Goal: Transaction & Acquisition: Purchase product/service

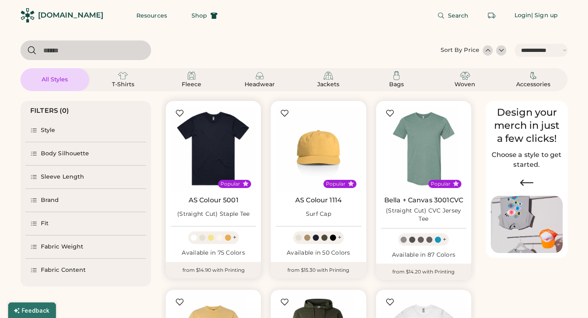
select select "*****"
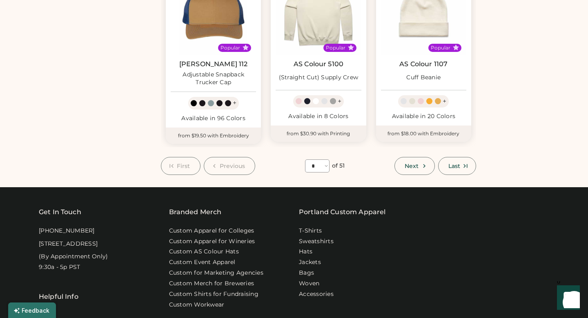
scroll to position [704, 0]
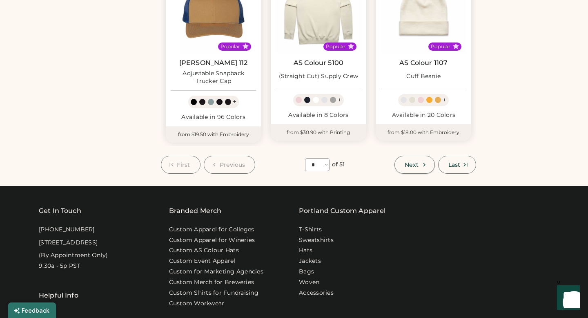
click at [421, 162] on icon at bounding box center [424, 164] width 7 height 7
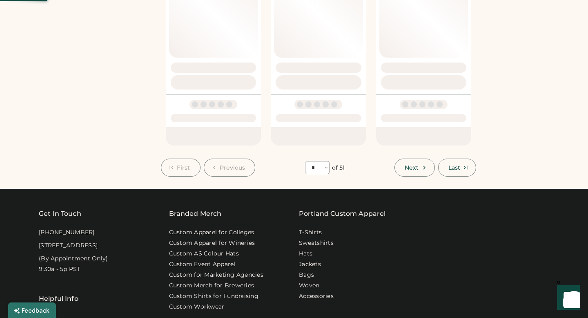
select select "*"
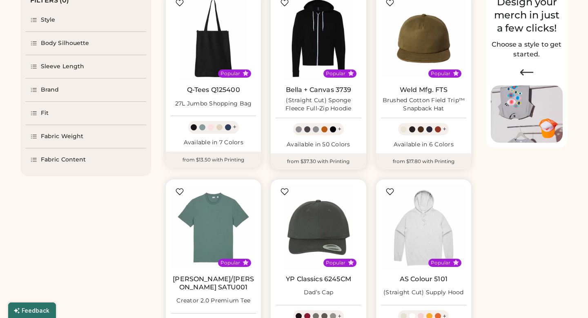
scroll to position [111, 0]
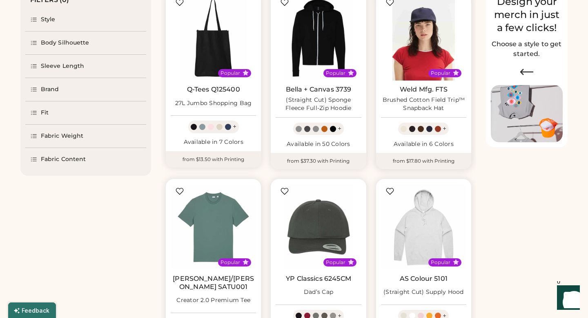
click at [418, 76] on img at bounding box center [423, 37] width 85 height 85
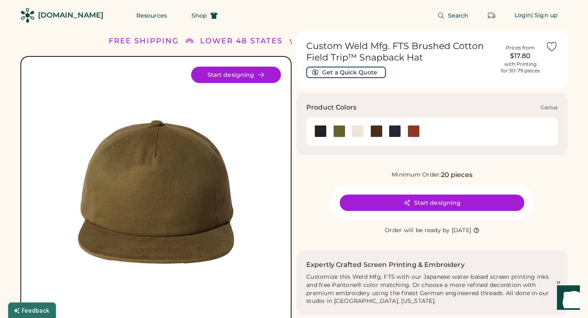
click at [338, 135] on div at bounding box center [339, 131] width 12 height 12
